Goal: Transaction & Acquisition: Purchase product/service

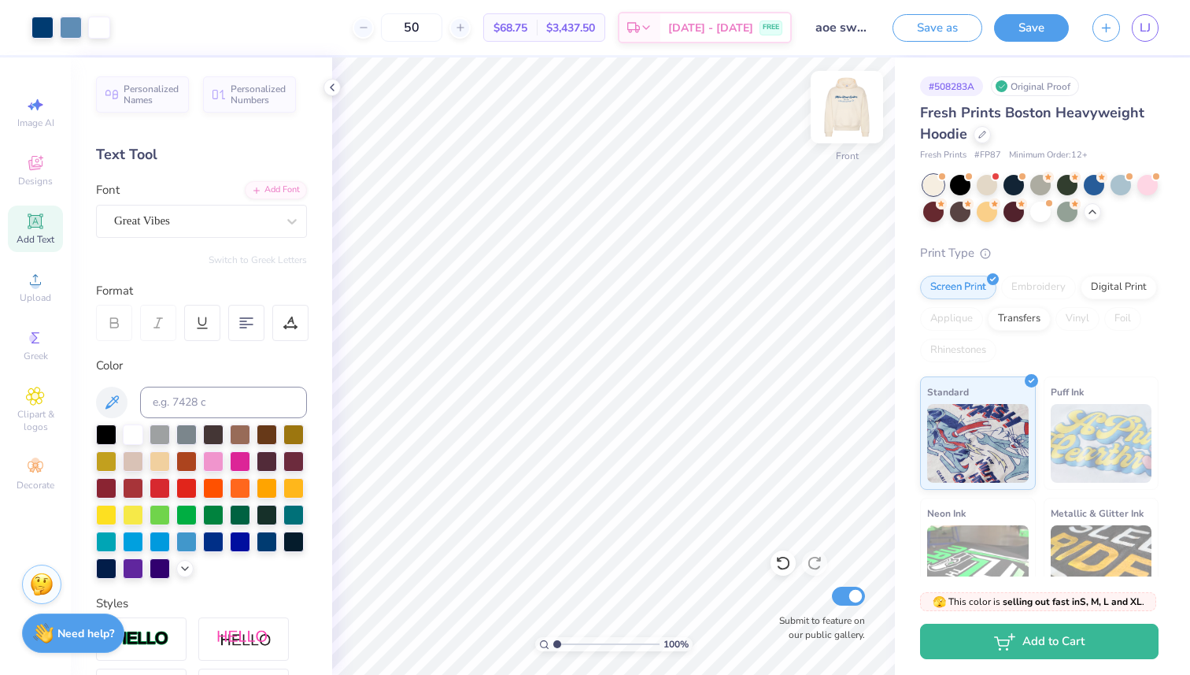
click at [849, 118] on img at bounding box center [846, 107] width 63 height 63
click at [1146, 28] on span "LJ" at bounding box center [1145, 28] width 11 height 18
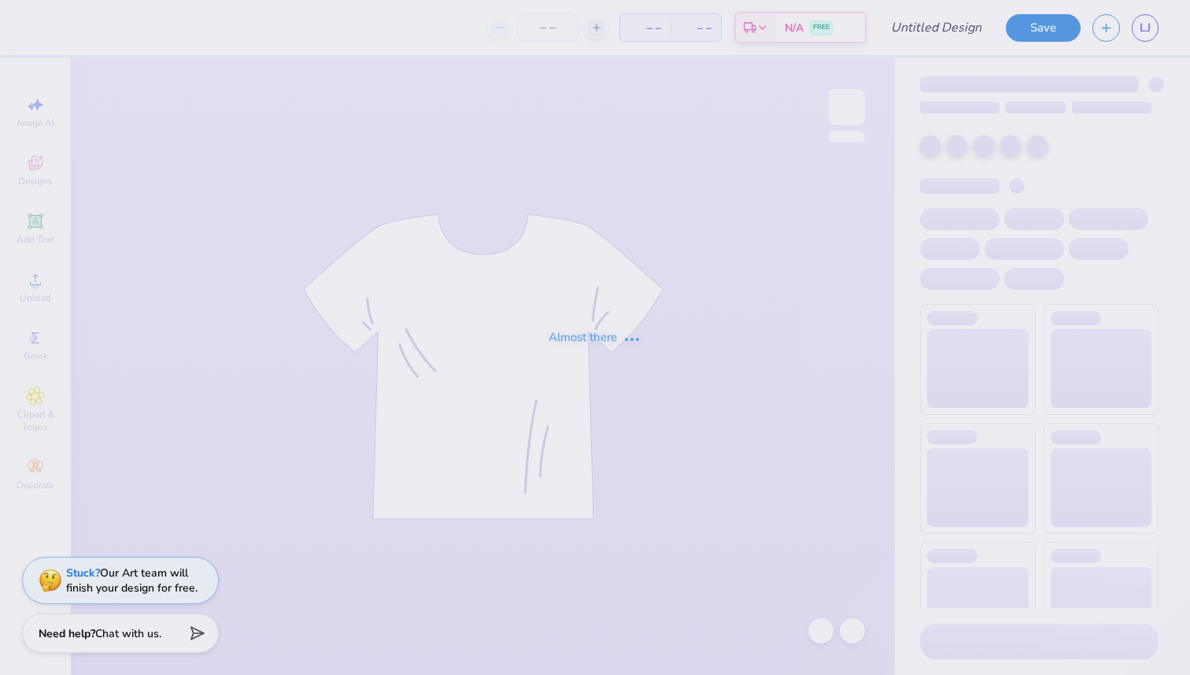
type input "aoe sweatshirt for set"
type input "50"
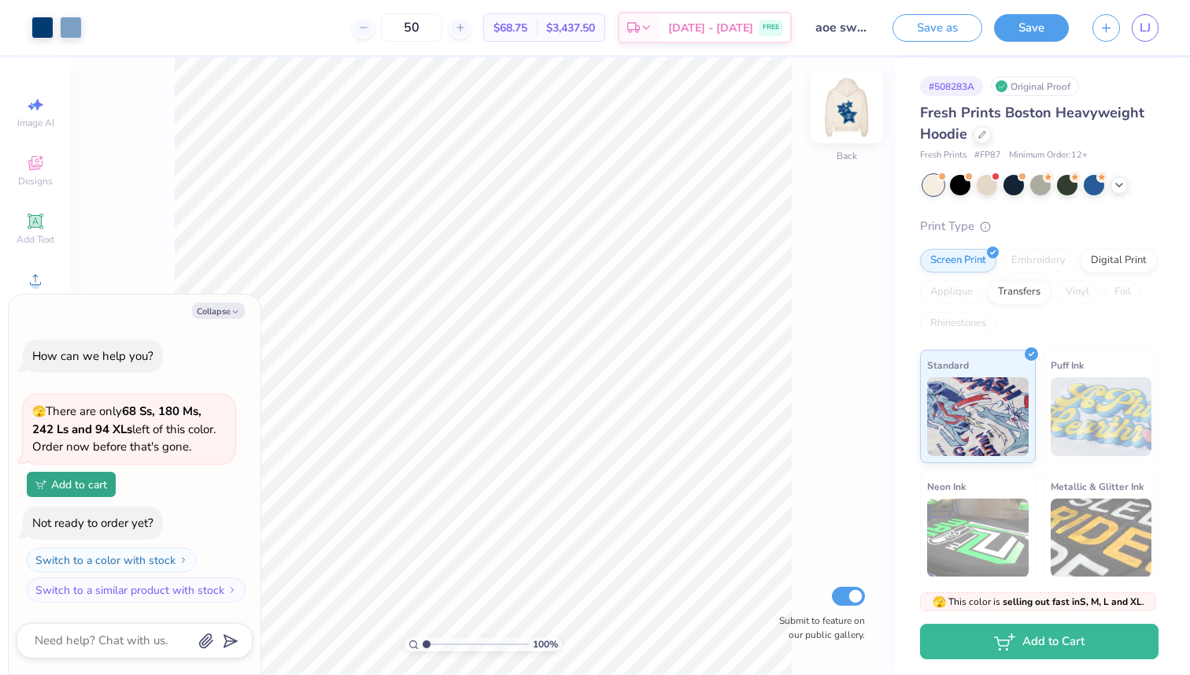
click at [860, 104] on img at bounding box center [846, 107] width 63 height 63
click at [854, 118] on img at bounding box center [846, 107] width 63 height 63
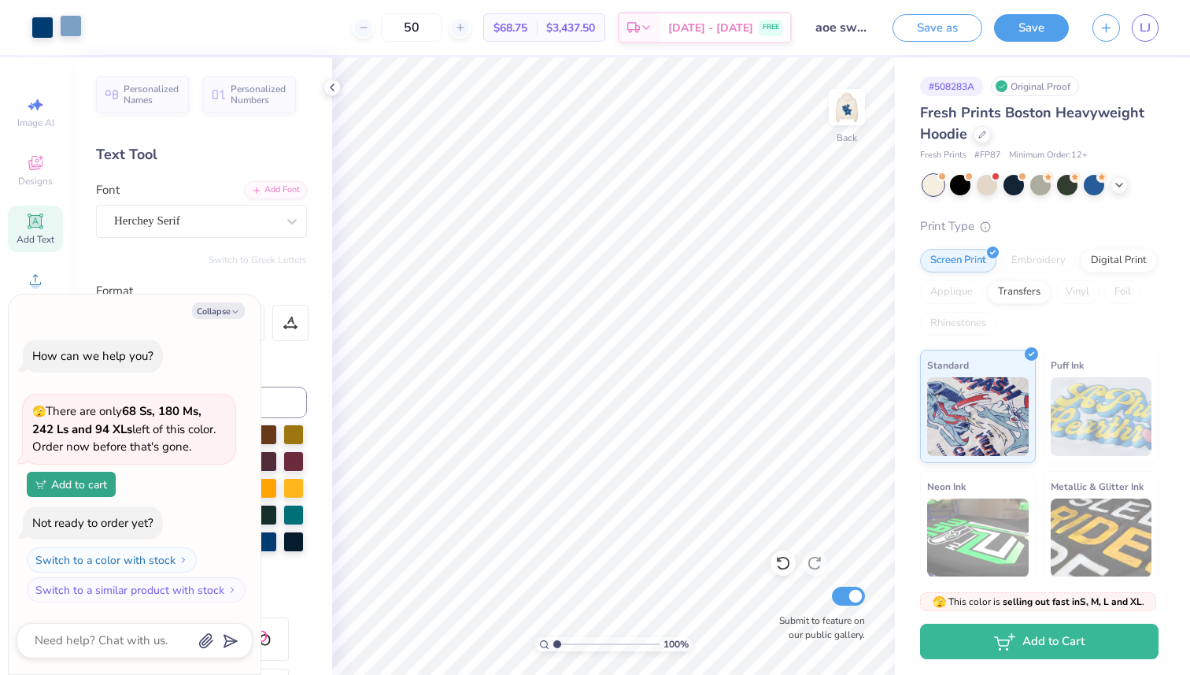
click at [71, 29] on div at bounding box center [71, 26] width 22 height 22
type textarea "x"
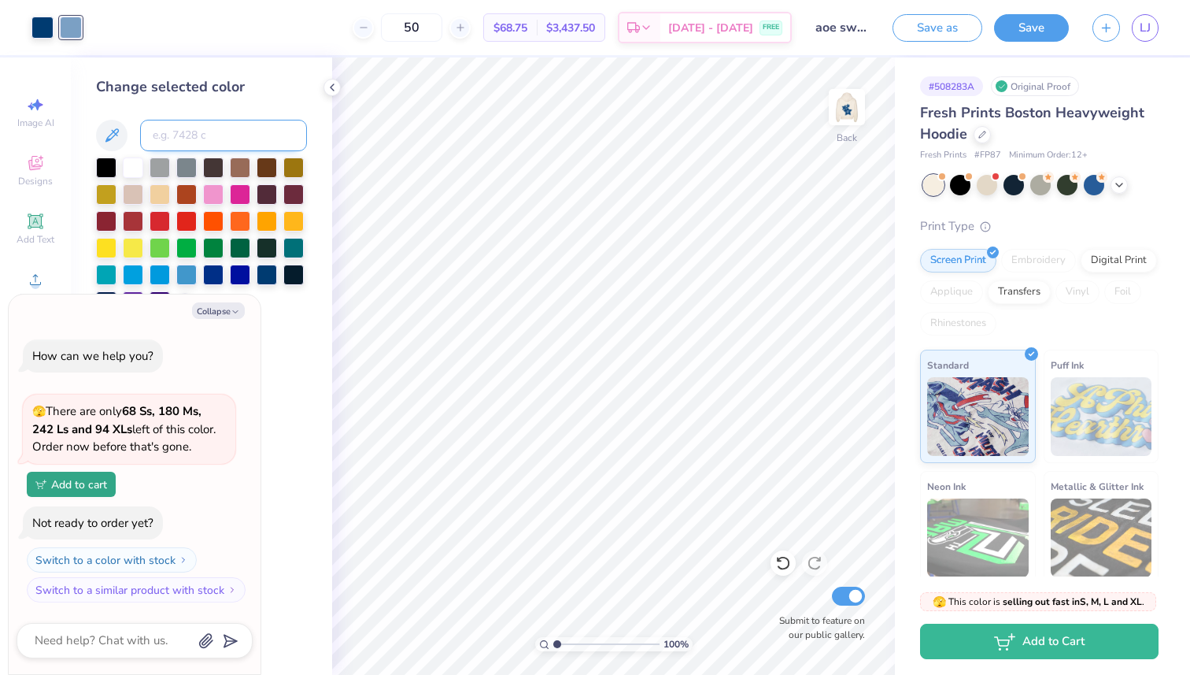
click at [166, 128] on input at bounding box center [223, 135] width 167 height 31
type input "541"
click at [333, 83] on icon at bounding box center [332, 87] width 13 height 13
type textarea "x"
